Goal: Download file/media

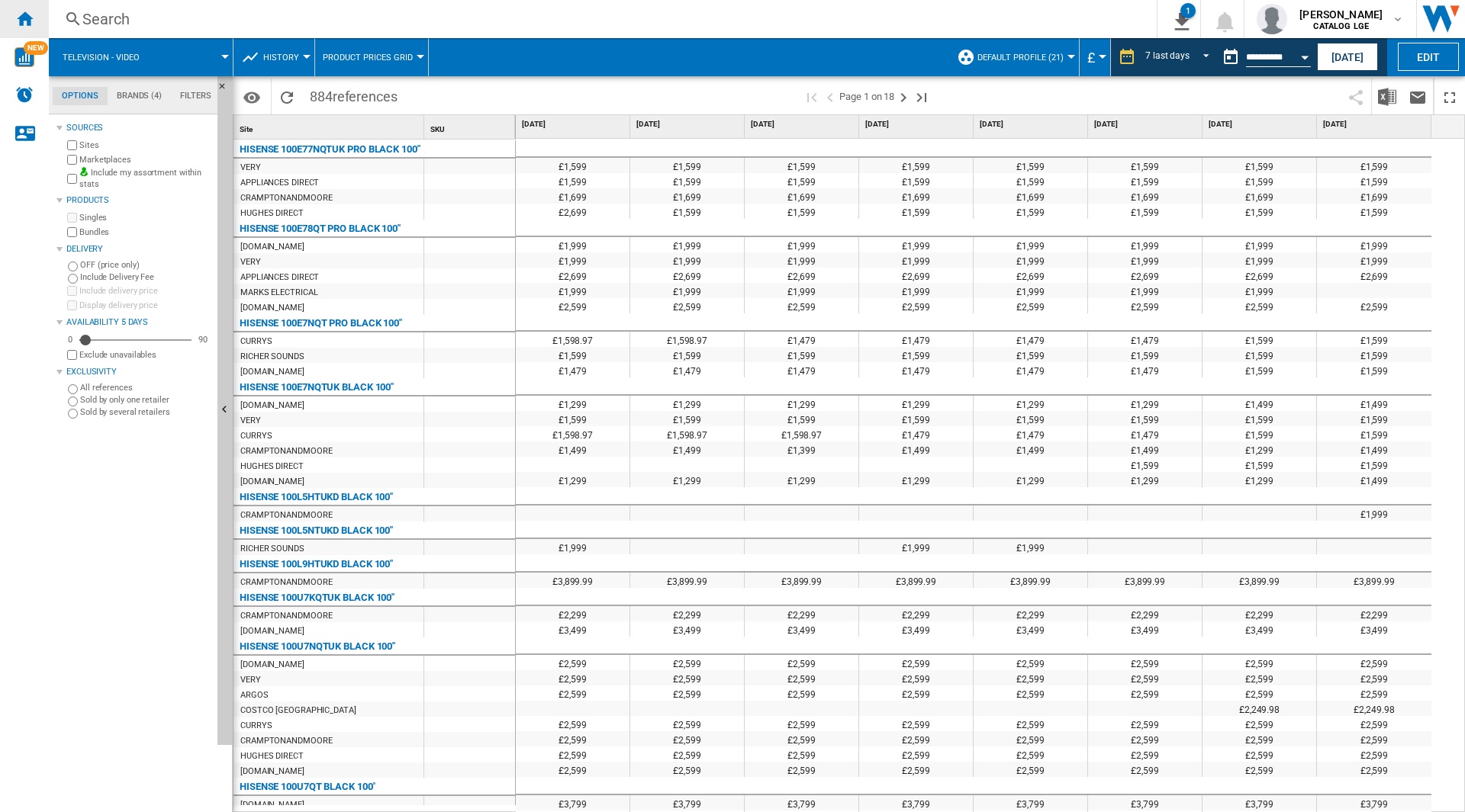
click at [16, 14] on ng-md-icon "Home" at bounding box center [25, 19] width 19 height 19
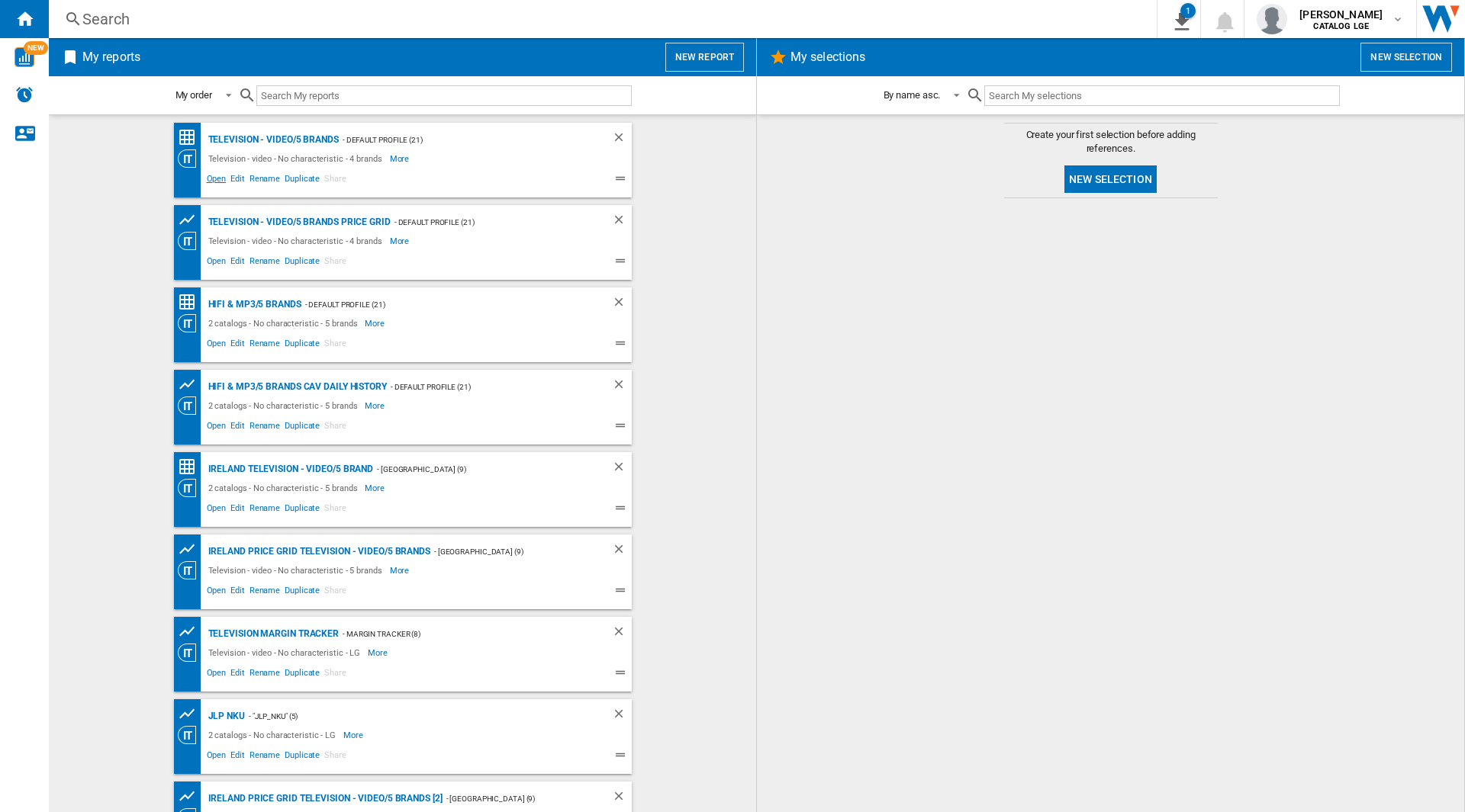
click at [206, 187] on span "Open" at bounding box center [216, 181] width 25 height 19
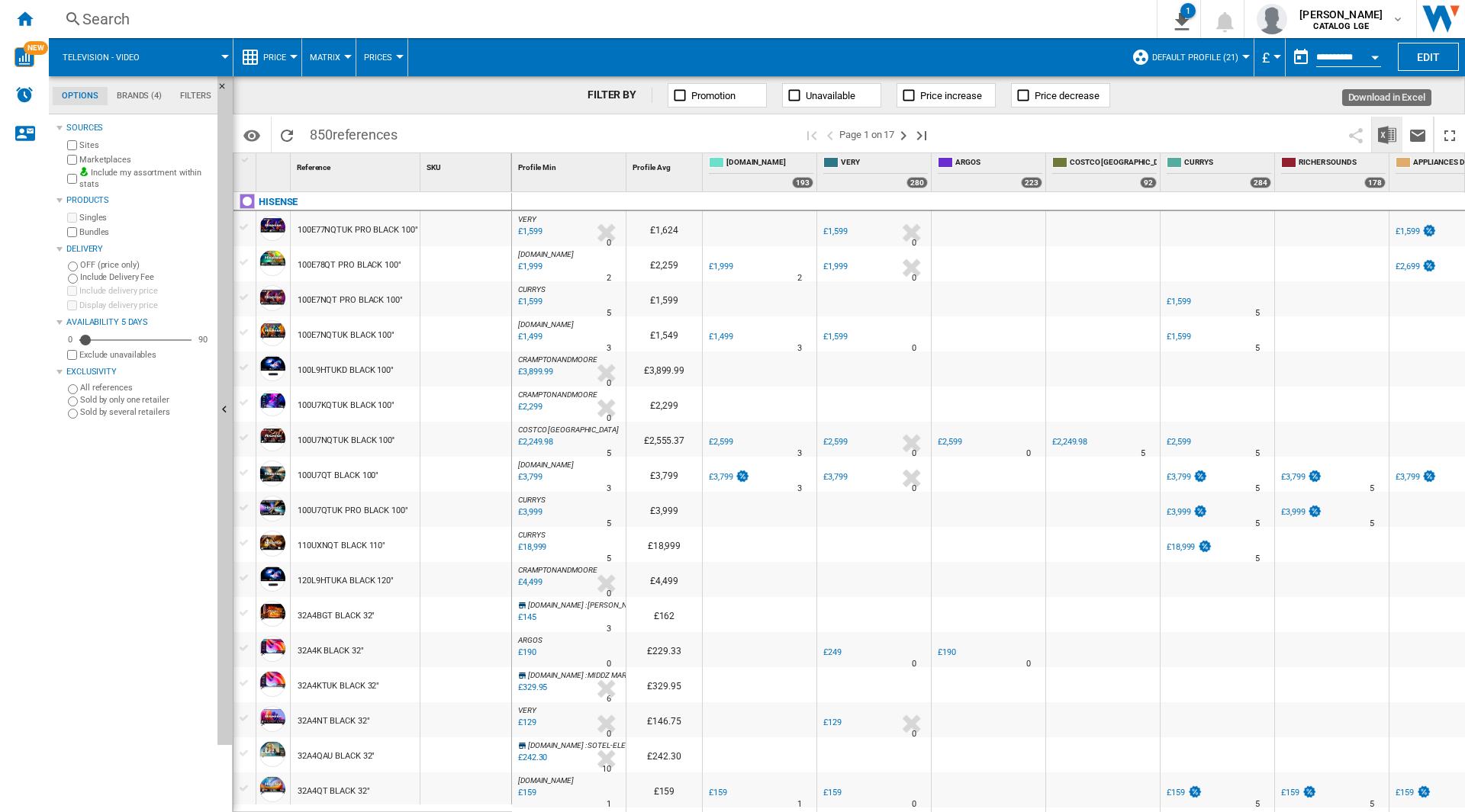
click at [1392, 132] on img "Download in Excel" at bounding box center [1387, 135] width 19 height 19
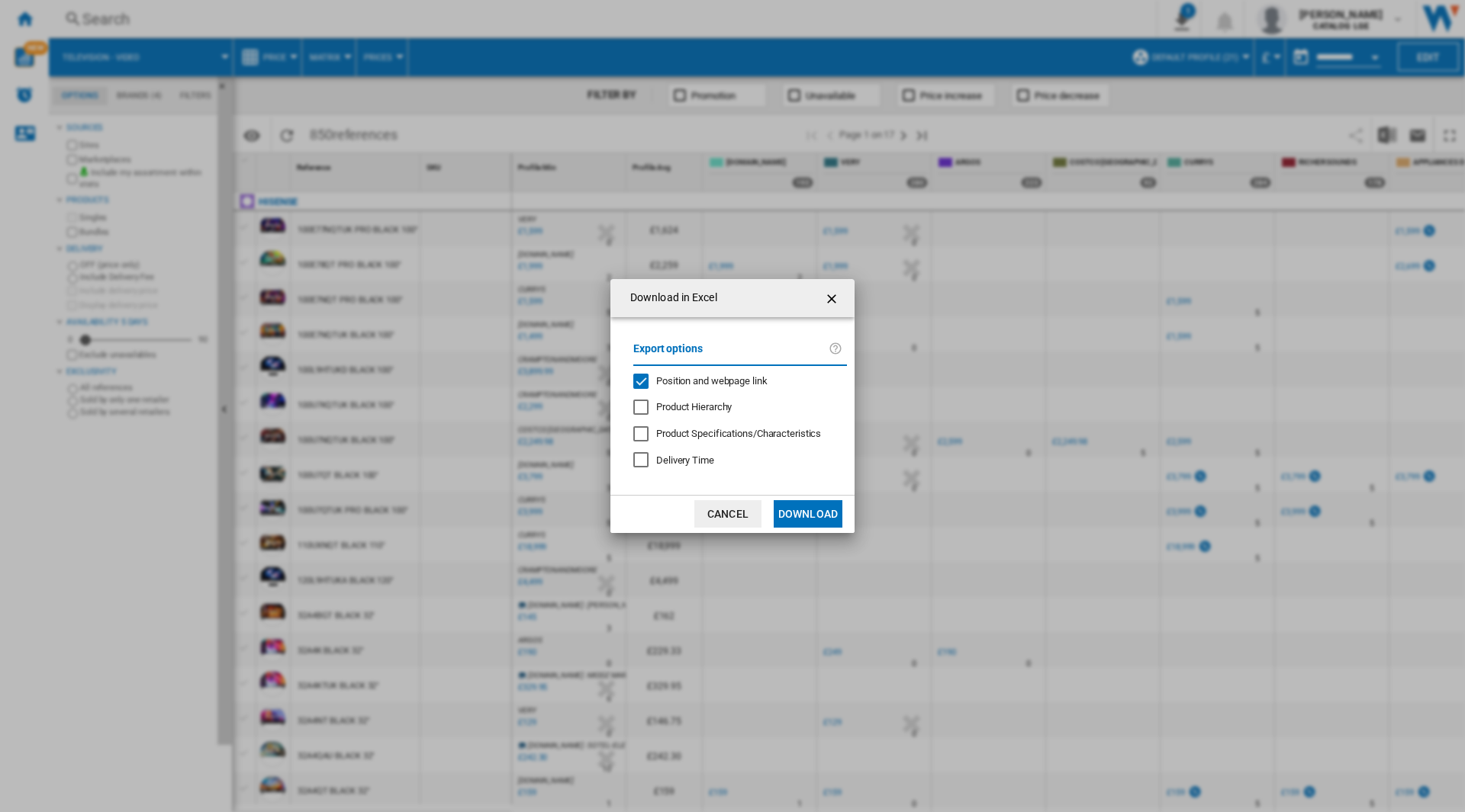
click at [745, 379] on span "Position and webpage link" at bounding box center [712, 381] width 112 height 12
click at [824, 529] on md-dialog-actions "Cancel Download" at bounding box center [732, 514] width 244 height 38
click at [823, 519] on button "Download" at bounding box center [807, 514] width 68 height 27
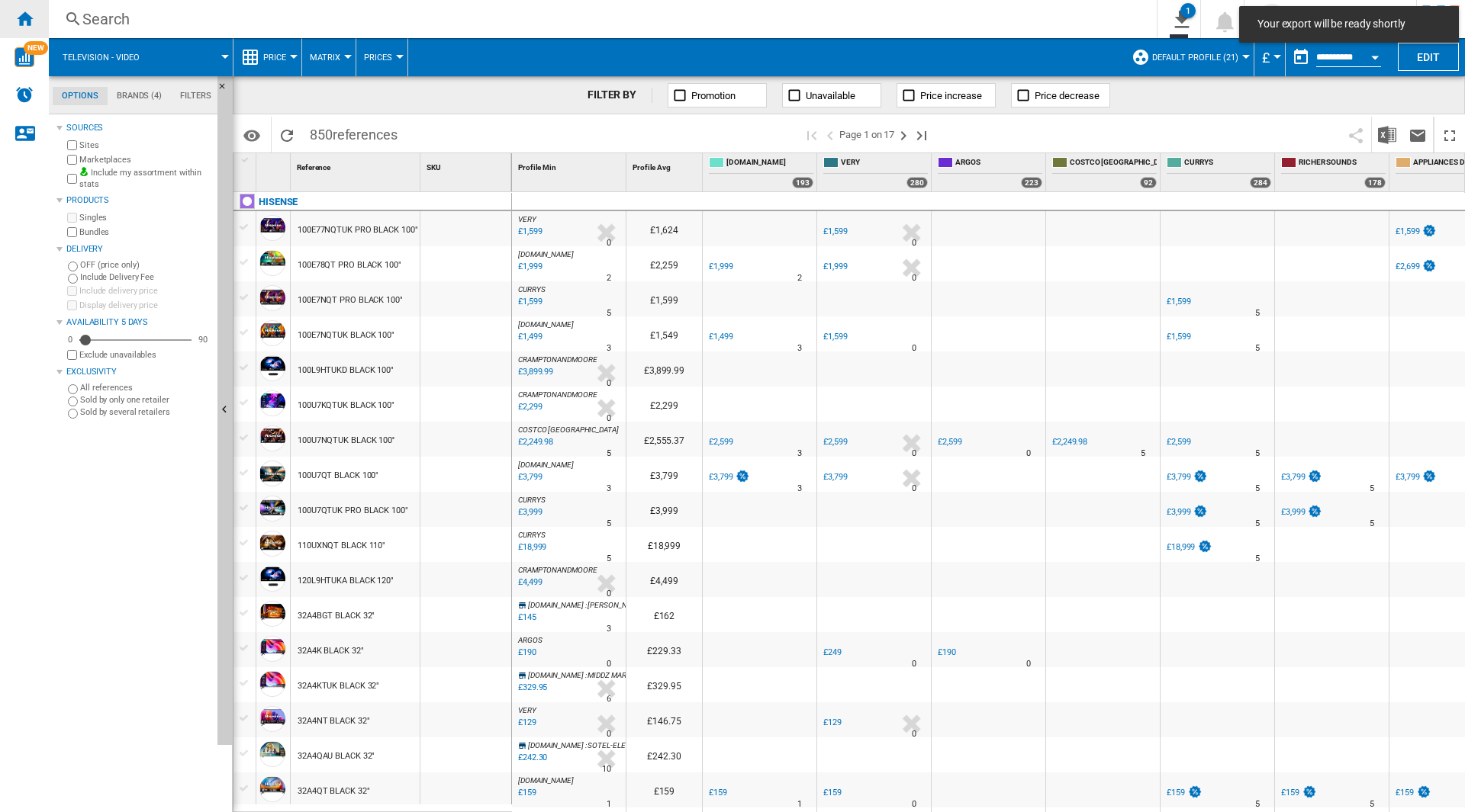
click at [19, 18] on ng-md-icon "Home" at bounding box center [25, 19] width 19 height 19
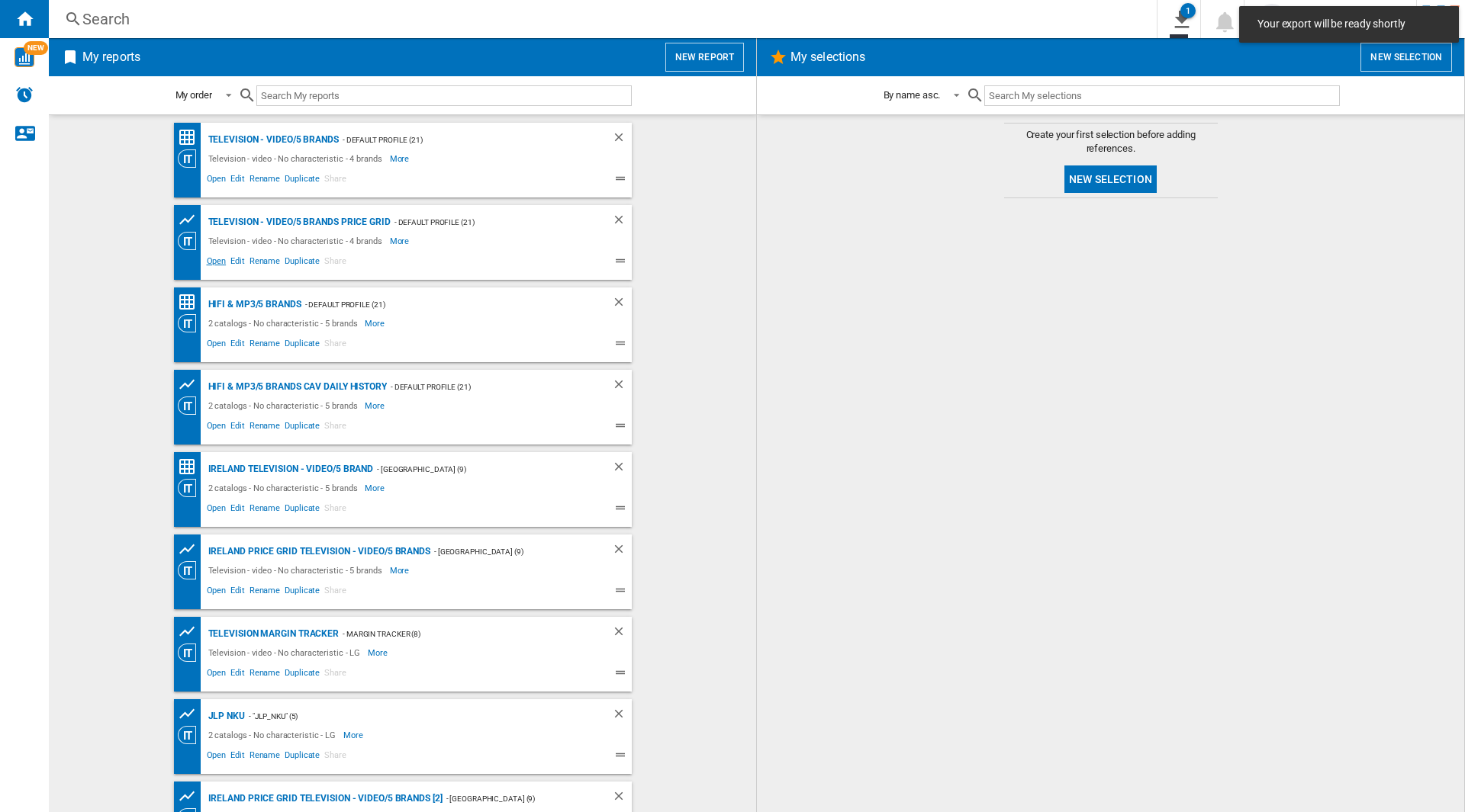
click at [208, 266] on span "Open" at bounding box center [216, 264] width 25 height 19
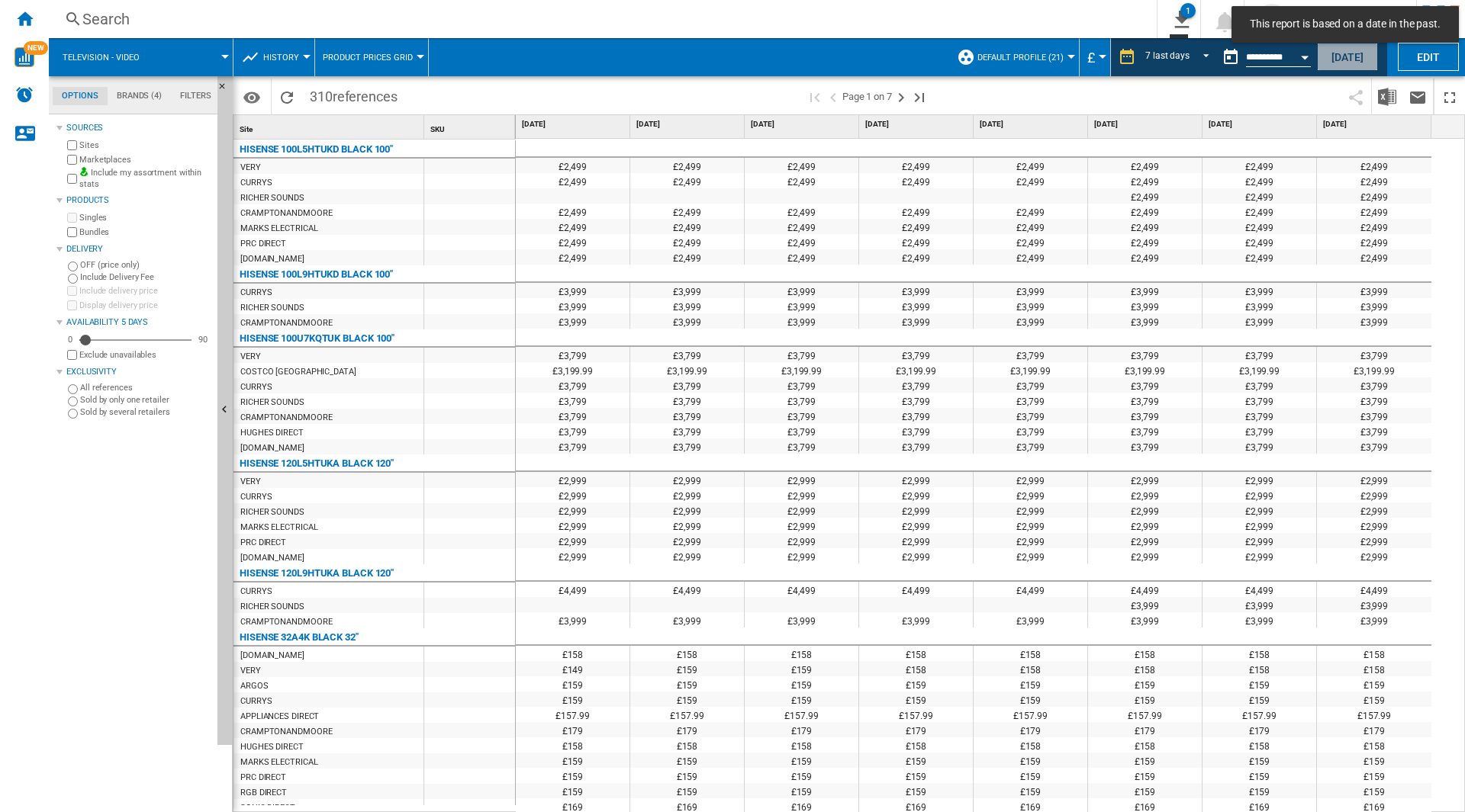
click at [1340, 60] on button "[DATE]" at bounding box center [1347, 57] width 61 height 28
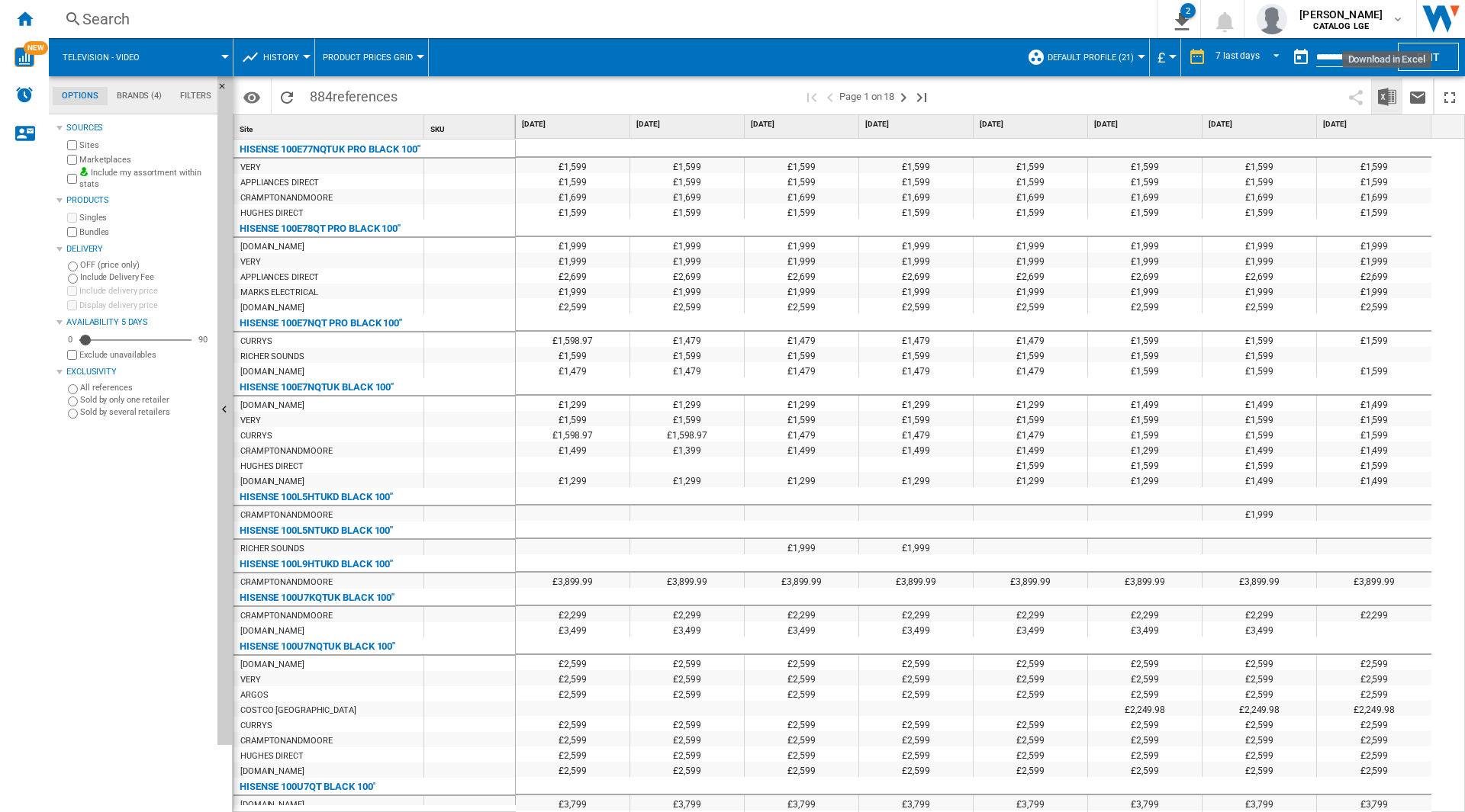
click at [1375, 106] on button "Download in Excel" at bounding box center [1387, 96] width 30 height 35
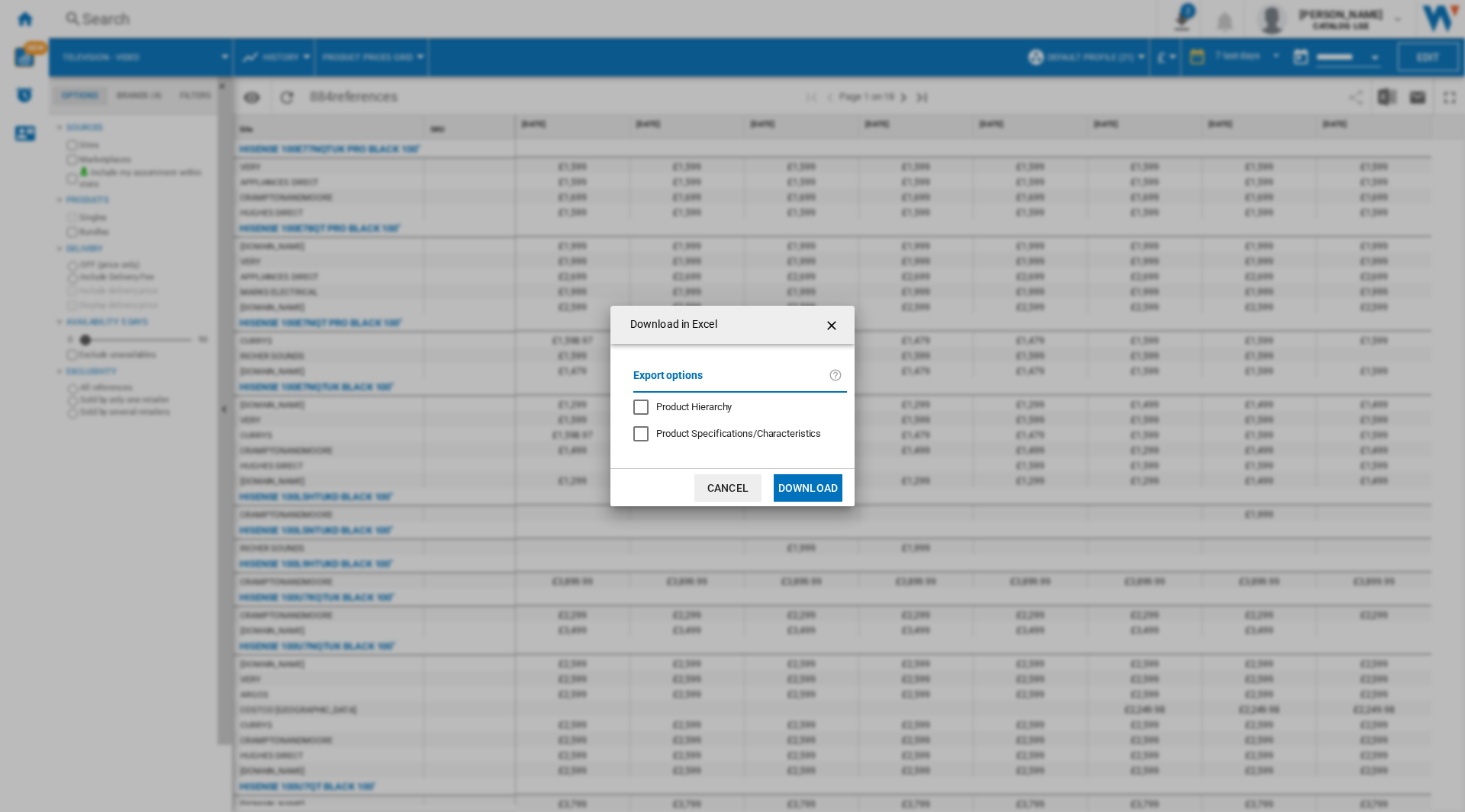
click at [809, 497] on button "Download" at bounding box center [807, 488] width 68 height 27
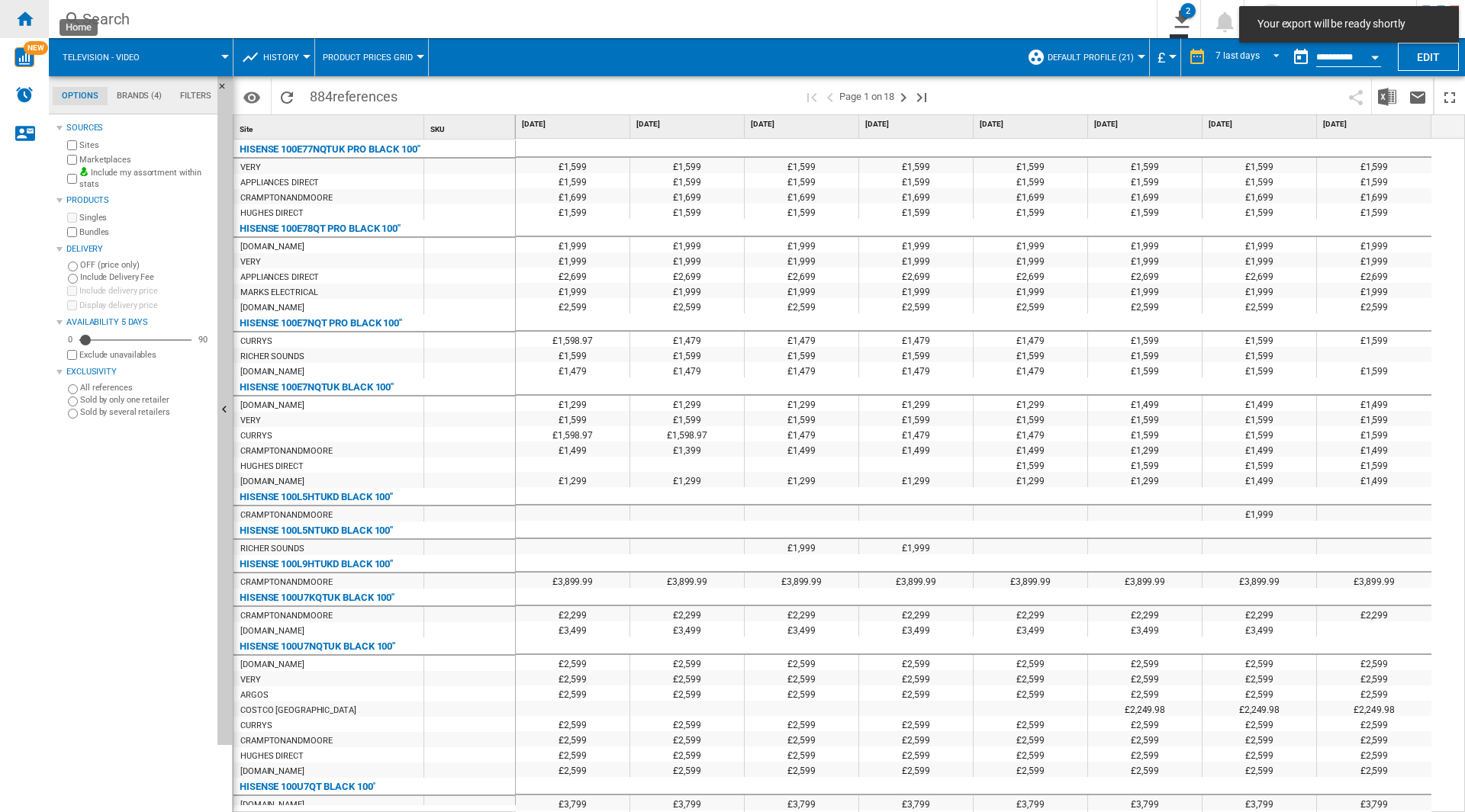
click at [30, 16] on ng-md-icon "Home" at bounding box center [25, 19] width 19 height 19
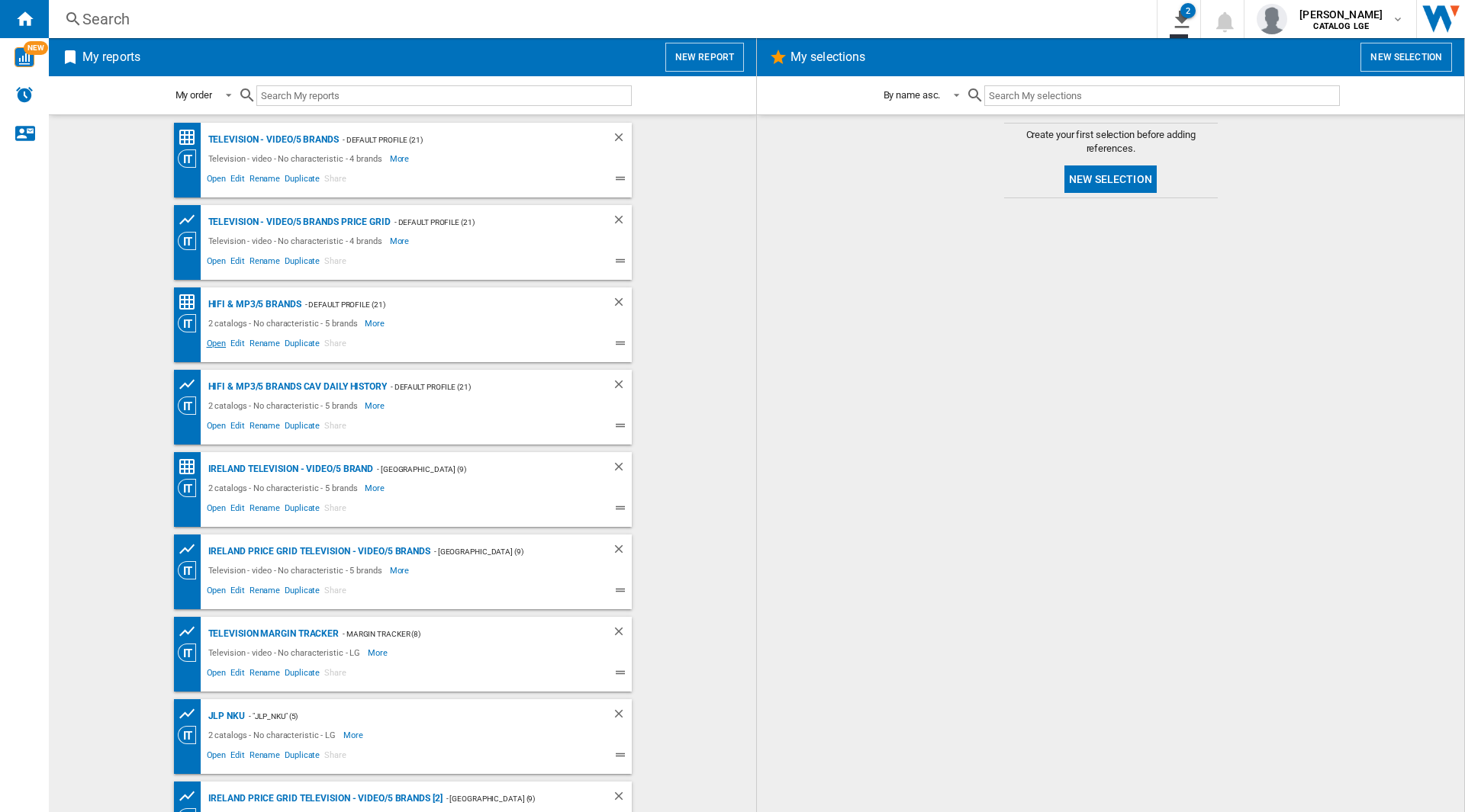
click at [208, 345] on span "Open" at bounding box center [216, 346] width 25 height 19
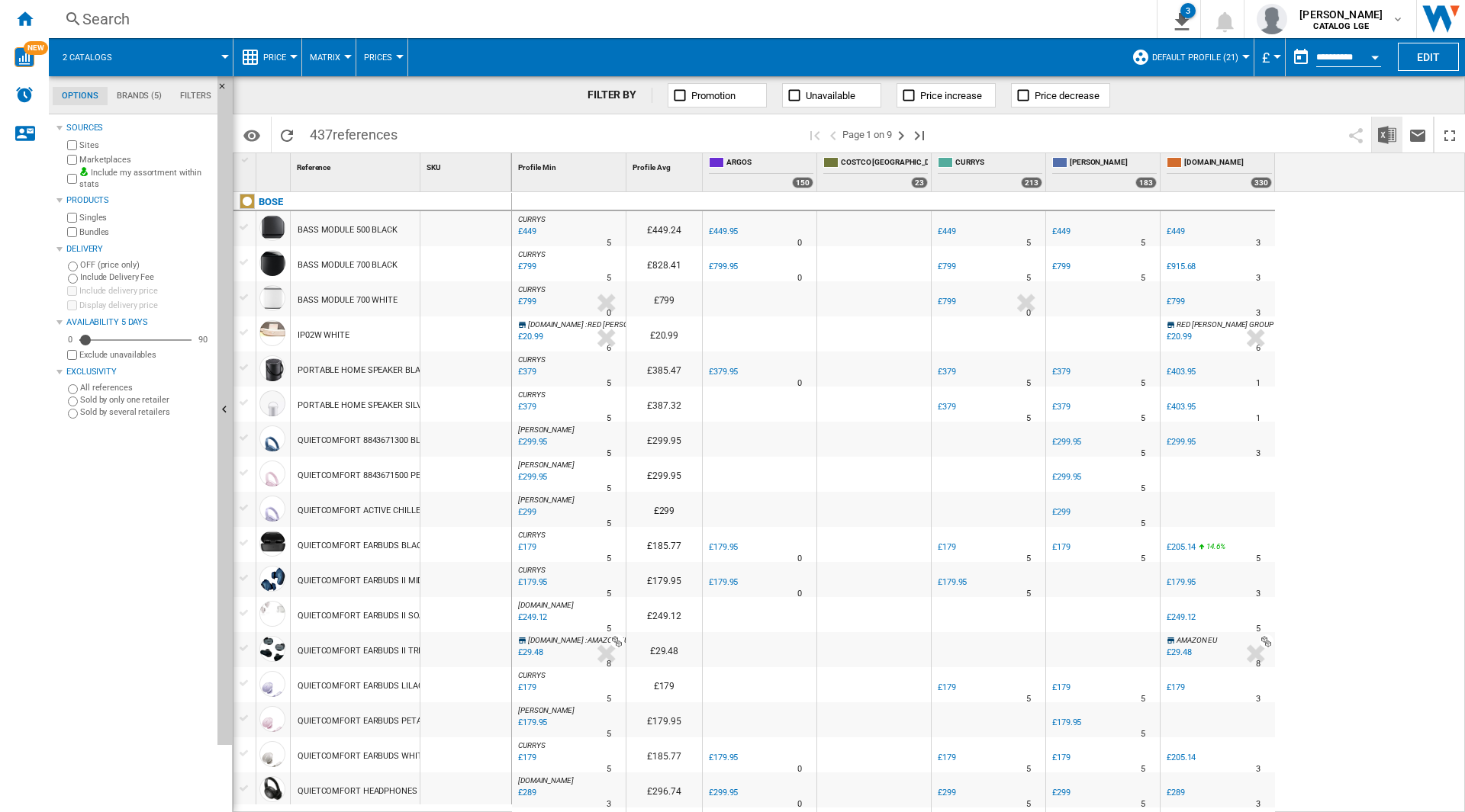
click at [1374, 138] on button "Download in Excel" at bounding box center [1387, 134] width 30 height 35
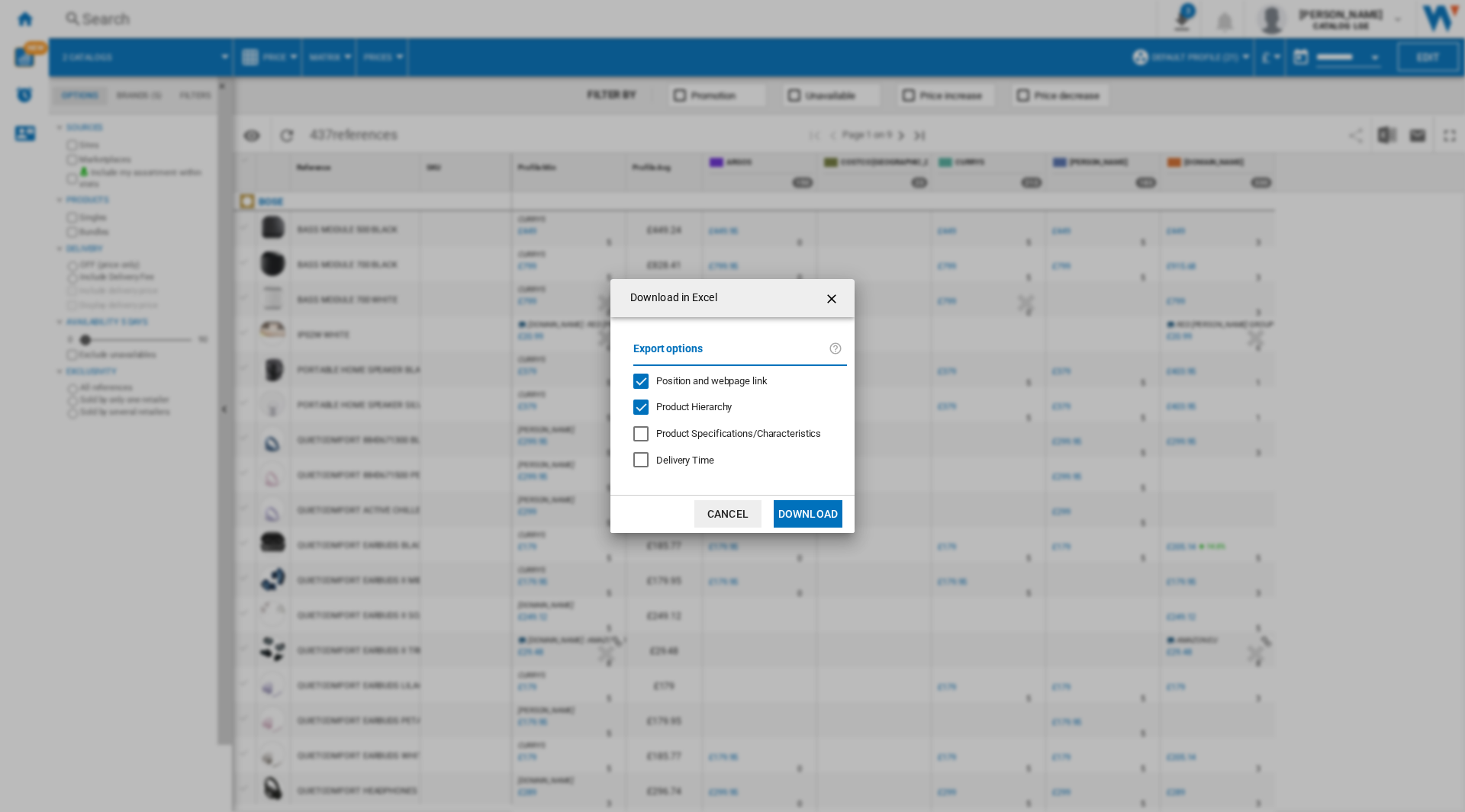
click at [713, 391] on div "Export options Position and webpage link Product Hierarchy Product Specificatio…" at bounding box center [740, 406] width 229 height 147
click at [719, 378] on span "Position and webpage link" at bounding box center [712, 381] width 112 height 12
click at [689, 409] on span "Product Hierarchy" at bounding box center [693, 407] width 75 height 12
click at [809, 507] on button "Download" at bounding box center [807, 514] width 68 height 27
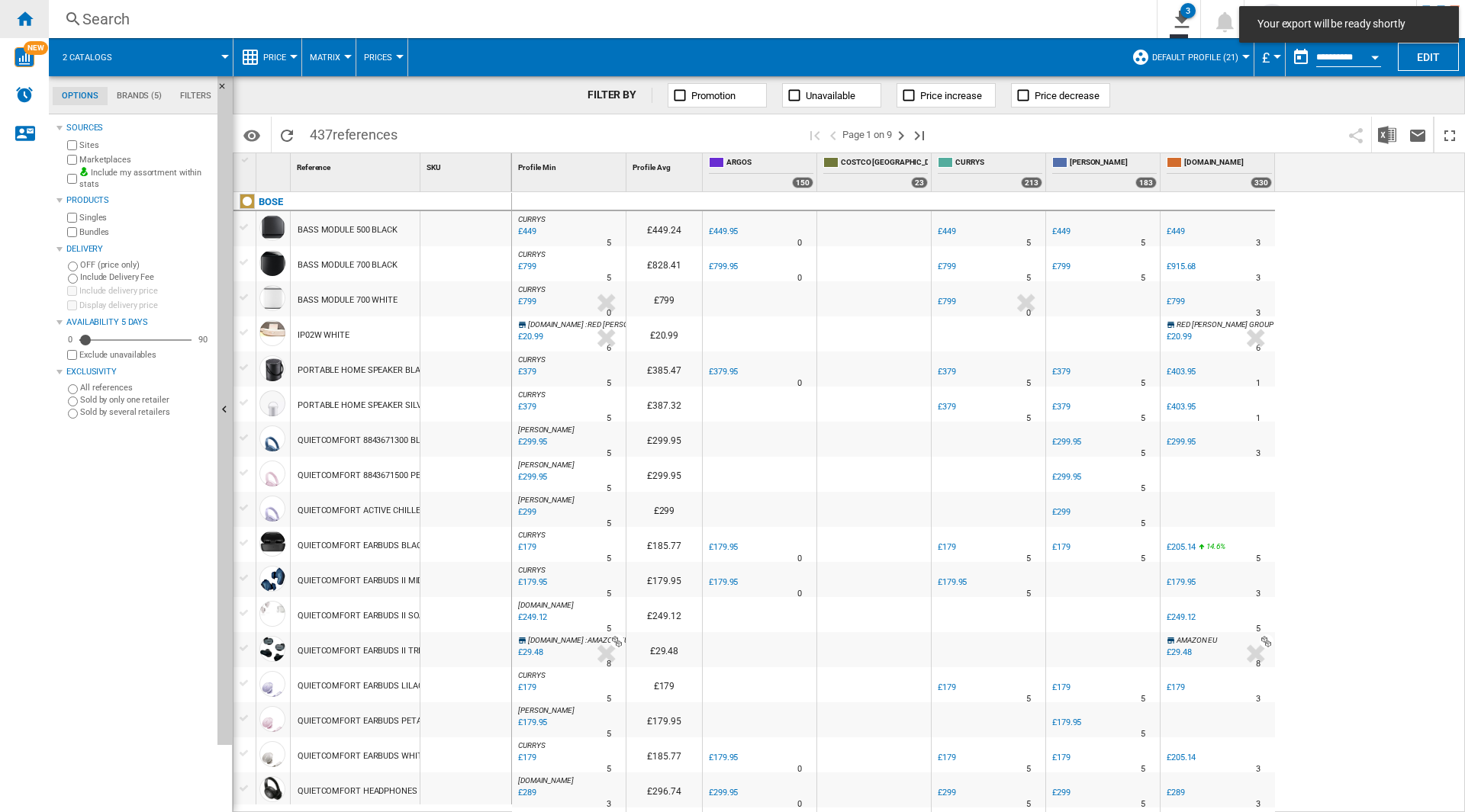
click at [12, 22] on div "Home" at bounding box center [25, 19] width 49 height 38
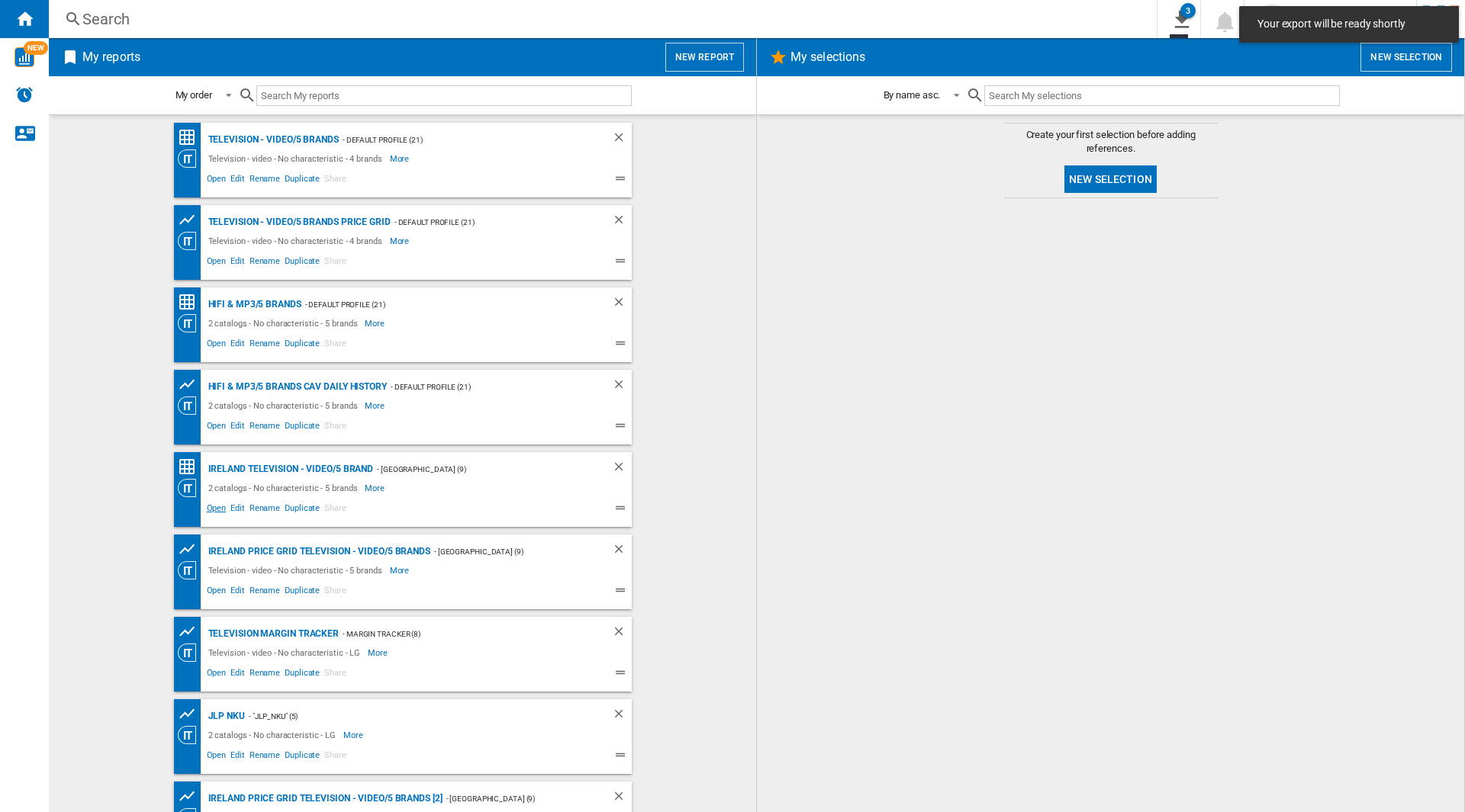
click at [212, 512] on span "Open" at bounding box center [216, 510] width 25 height 19
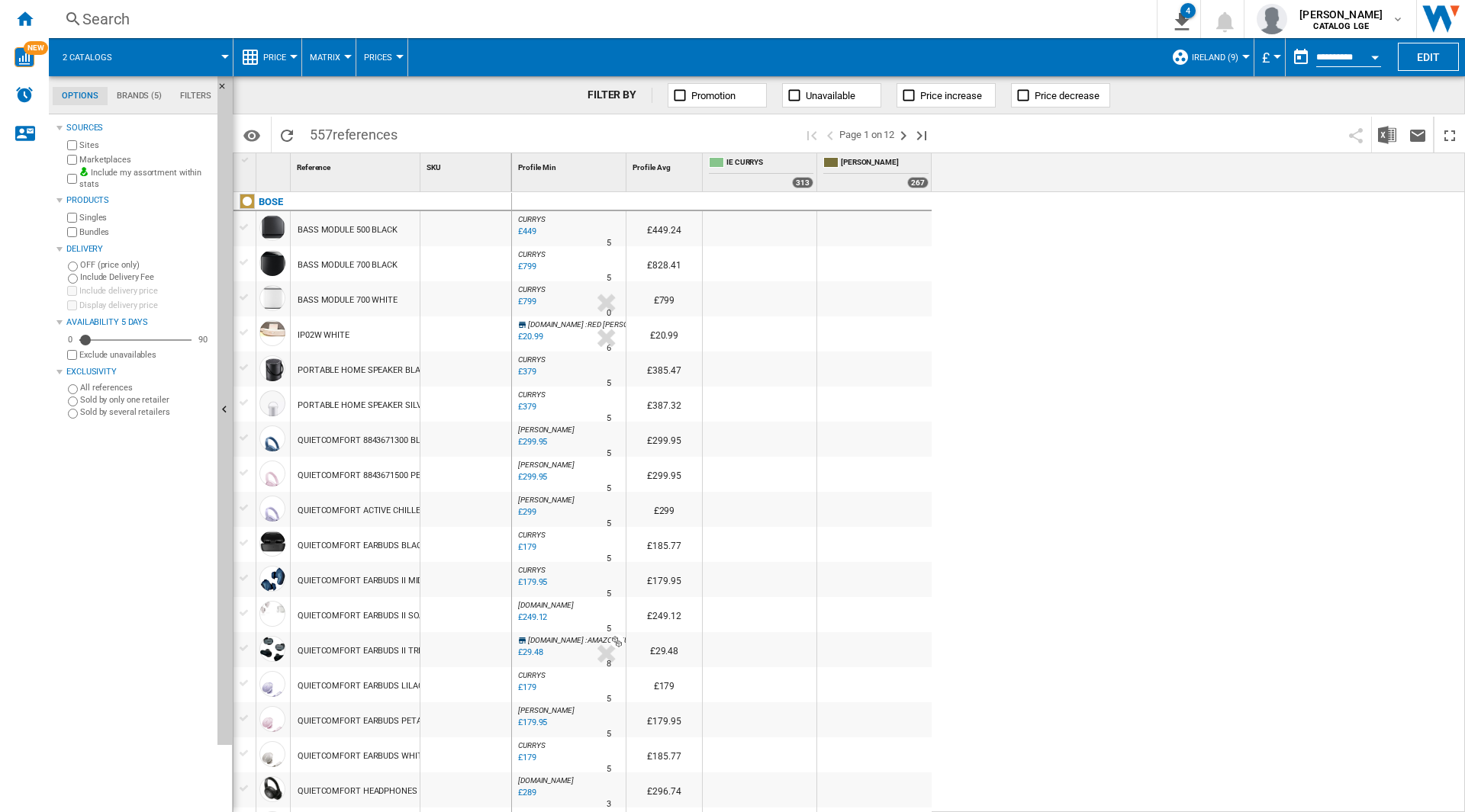
drag, startPoint x: 1000, startPoint y: 66, endPoint x: 1042, endPoint y: 63, distance: 42.1
click at [1000, 66] on span at bounding box center [786, 57] width 756 height 38
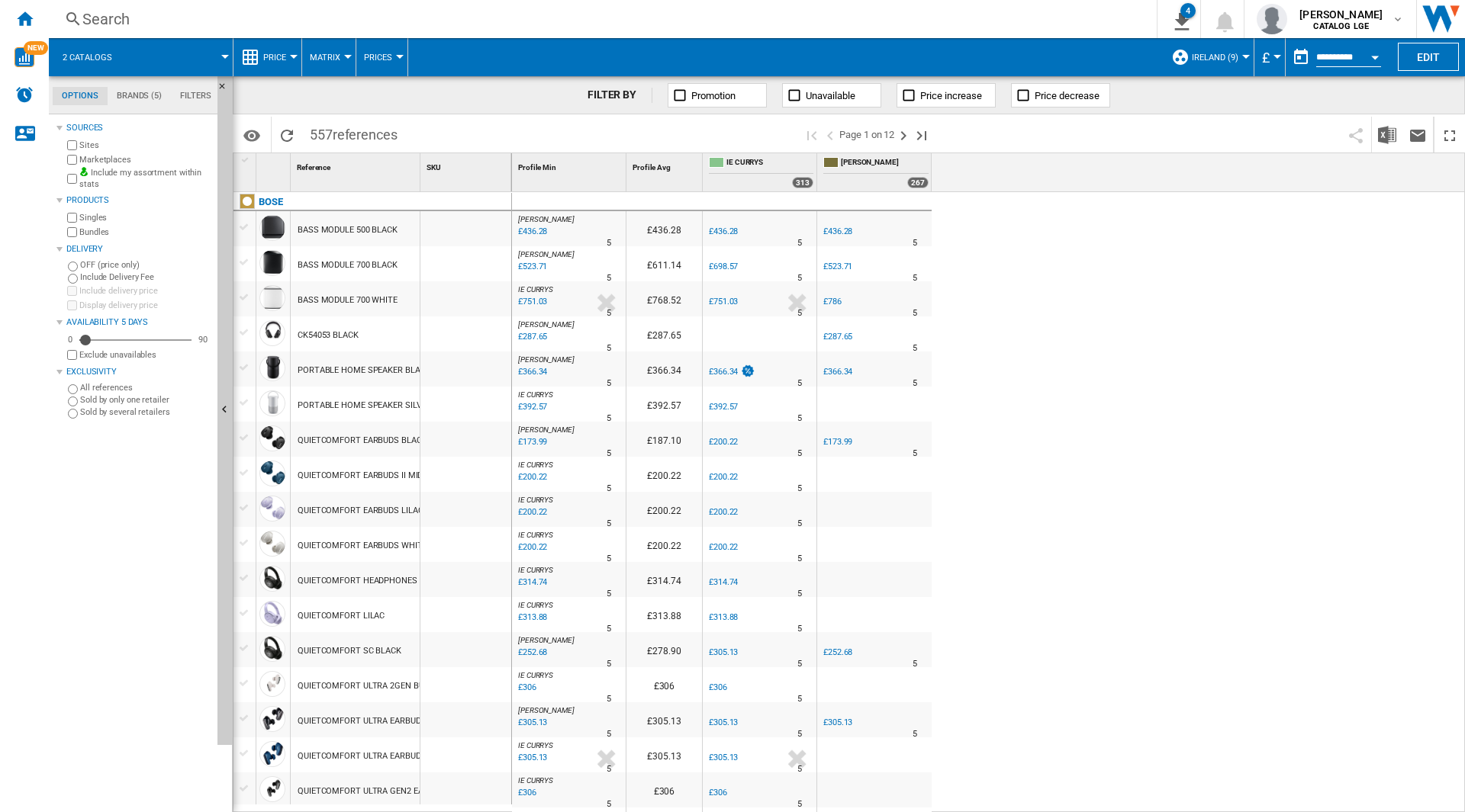
click at [1263, 67] on button "£" at bounding box center [1270, 57] width 15 height 38
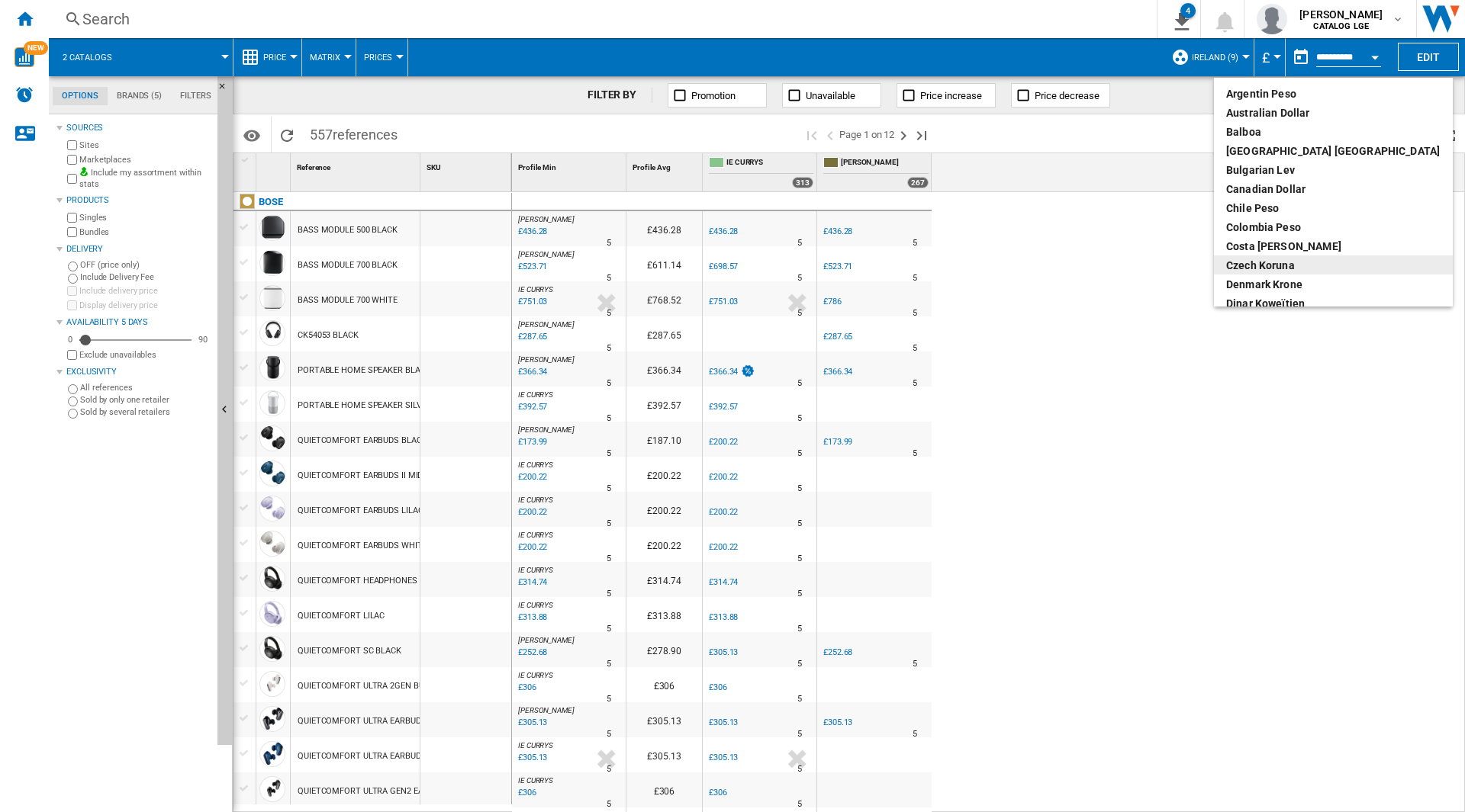
scroll to position [229, 0]
click at [1259, 146] on div "euro" at bounding box center [1334, 151] width 215 height 15
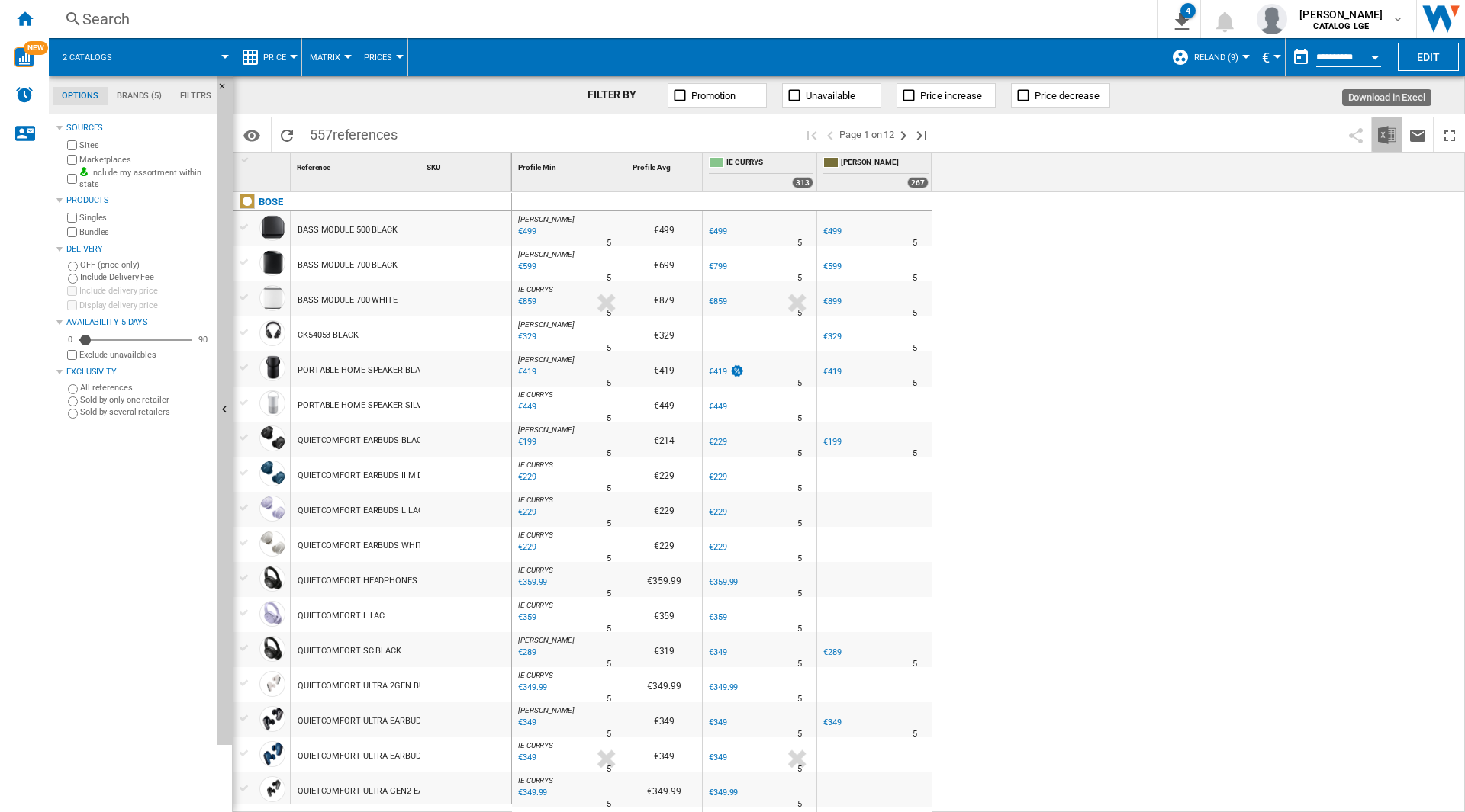
click at [1385, 139] on img "Download in Excel" at bounding box center [1387, 135] width 19 height 19
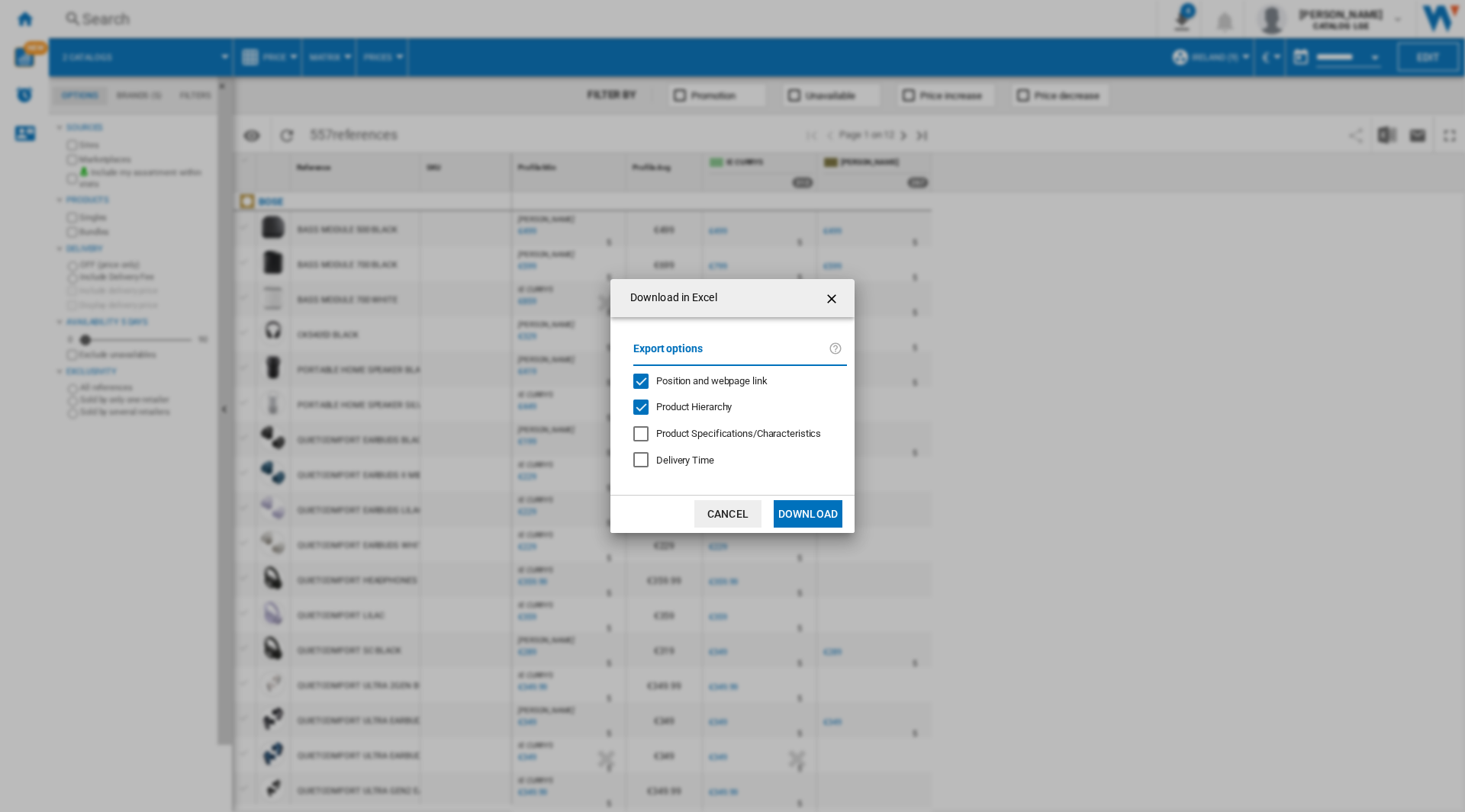
click at [721, 388] on div "Export options Position and webpage link Product Hierarchy Product Specificatio…" at bounding box center [740, 406] width 229 height 147
click at [678, 406] on span "Product Hierarchy" at bounding box center [693, 407] width 75 height 12
click at [688, 377] on span "Position and webpage link" at bounding box center [712, 381] width 112 height 12
click at [830, 526] on button "Download" at bounding box center [807, 514] width 68 height 27
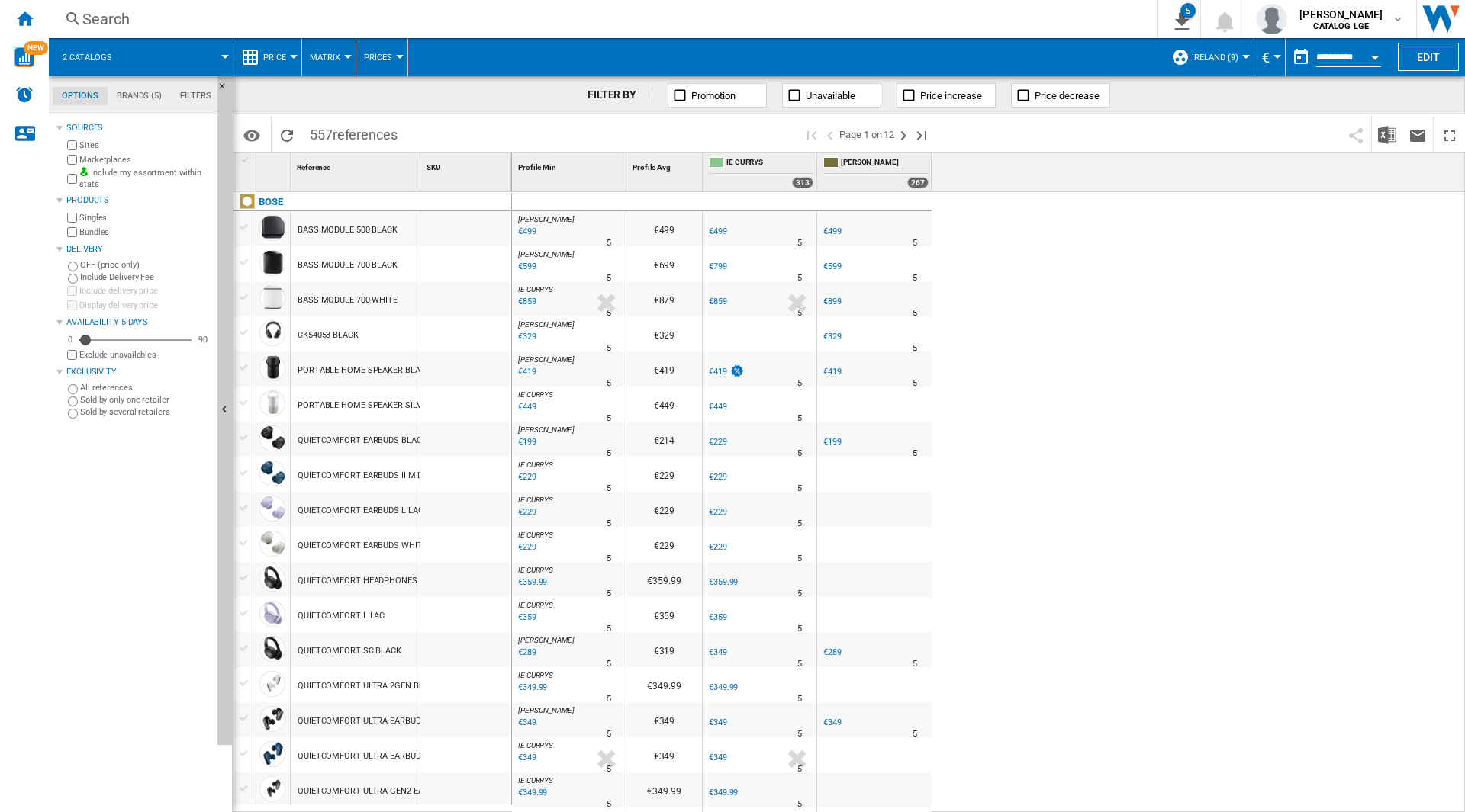
drag, startPoint x: 1294, startPoint y: 221, endPoint x: 1264, endPoint y: 169, distance: 60.0
click at [1294, 221] on div "[PERSON_NAME] : [PERSON_NAME] -1.0 % €499 % N/A 5 [PERSON_NAME] : [PERSON_NAME]…" at bounding box center [989, 502] width 954 height 621
